Goal: Share content

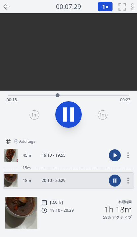
click at [5, 5] on icon at bounding box center [7, 7] width 8 height 8
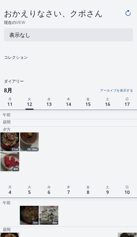
click at [30, 139] on img at bounding box center [29, 141] width 19 height 19
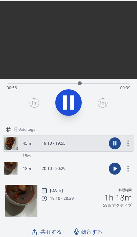
scroll to position [27, 0]
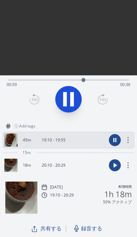
click at [84, 224] on span "録音する" at bounding box center [91, 228] width 21 height 8
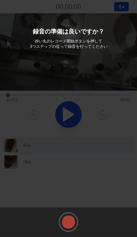
click at [71, 220] on rect at bounding box center [69, 222] width 10 height 10
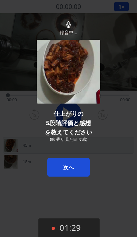
click at [78, 227] on button "01:29" at bounding box center [68, 228] width 61 height 20
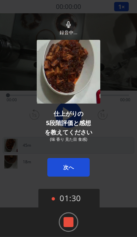
click at [71, 221] on rect at bounding box center [69, 222] width 10 height 10
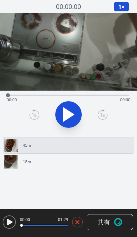
click at [109, 222] on span "共有" at bounding box center [104, 222] width 13 height 10
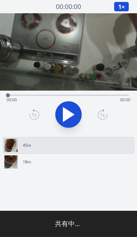
type input "**********"
